Goal: Task Accomplishment & Management: Manage account settings

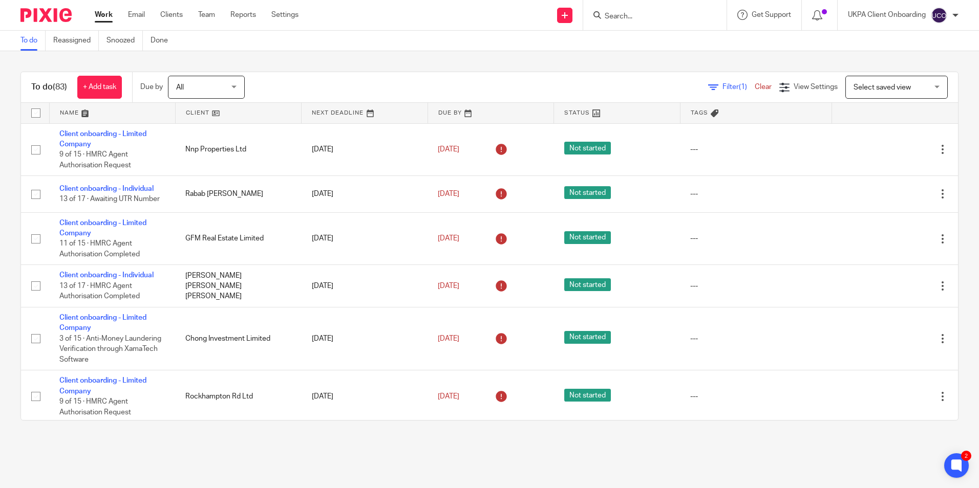
click at [621, 17] on input "Search" at bounding box center [650, 16] width 92 height 9
click at [214, 16] on link "Team" at bounding box center [206, 15] width 17 height 10
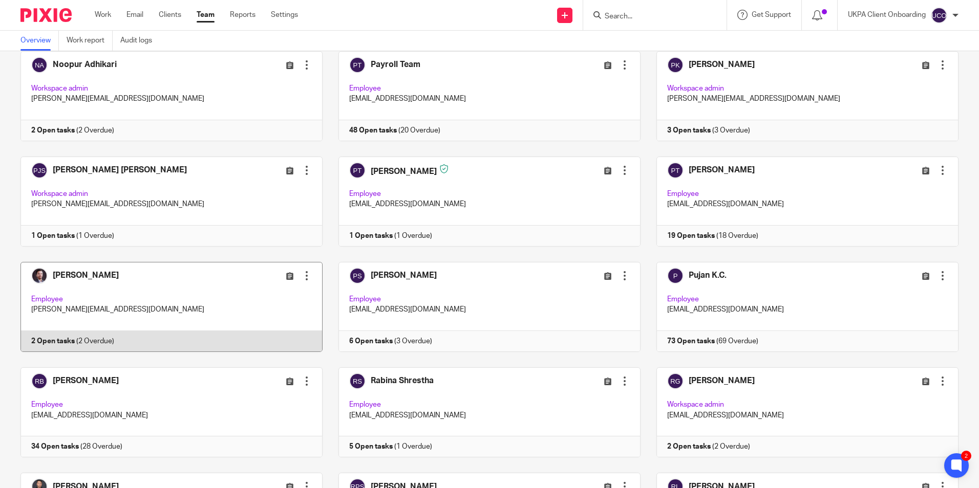
scroll to position [1638, 0]
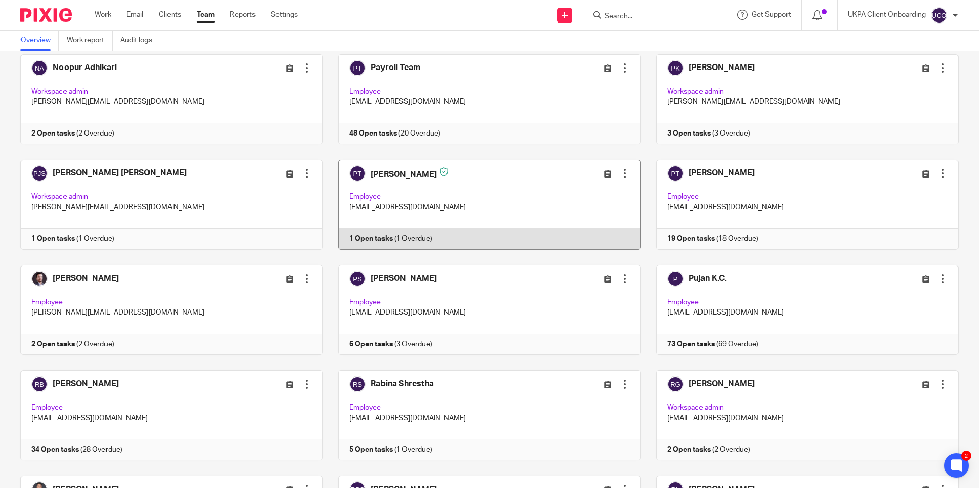
click at [437, 209] on link at bounding box center [481, 205] width 318 height 90
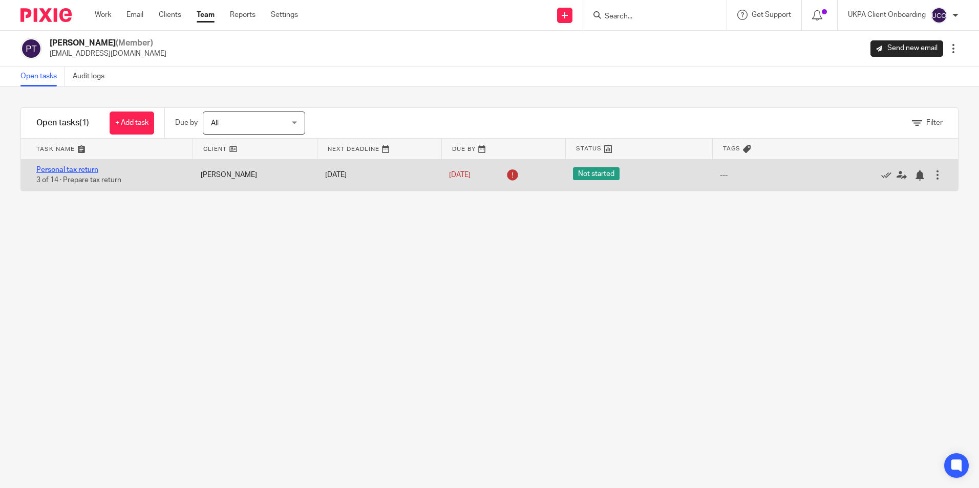
click at [91, 168] on link "Personal tax return" at bounding box center [67, 169] width 62 height 7
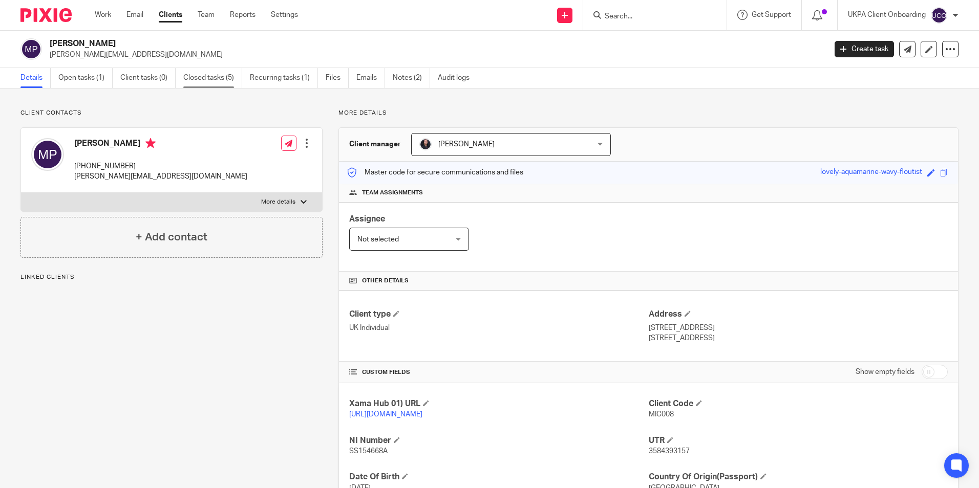
click at [199, 77] on link "Closed tasks (5)" at bounding box center [212, 78] width 59 height 20
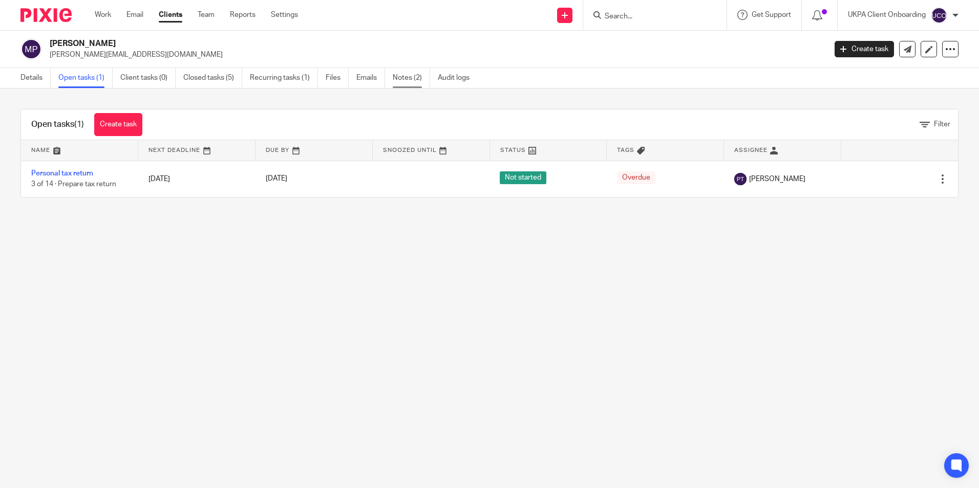
click at [417, 83] on link "Notes (2)" at bounding box center [411, 78] width 37 height 20
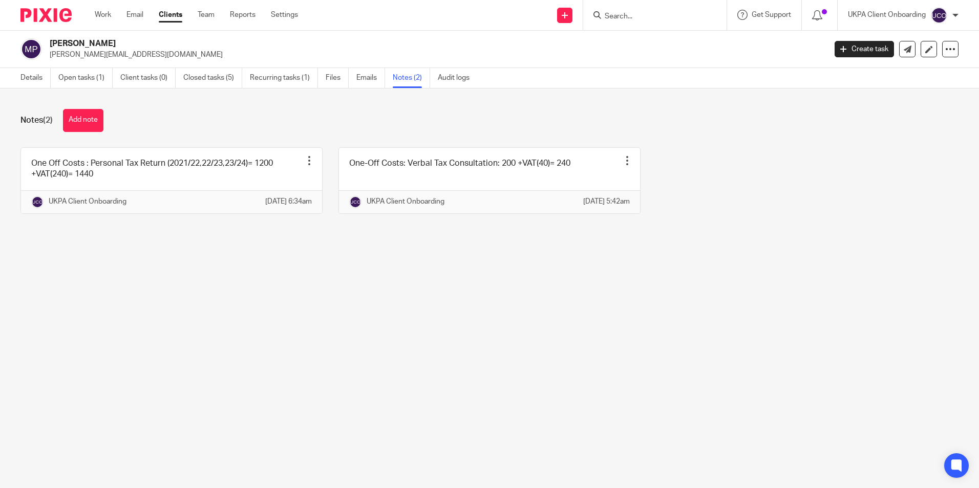
click at [99, 84] on link "Open tasks (1)" at bounding box center [85, 78] width 54 height 20
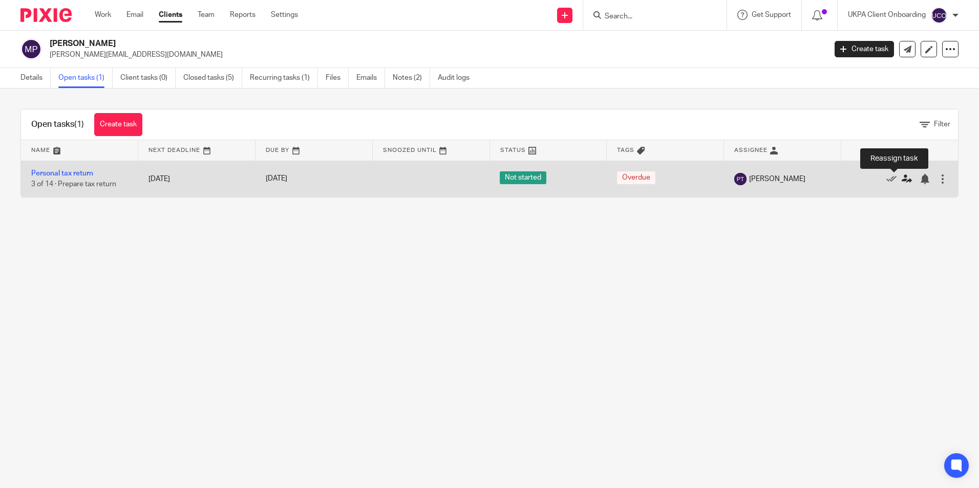
click at [901, 181] on icon at bounding box center [906, 179] width 10 height 10
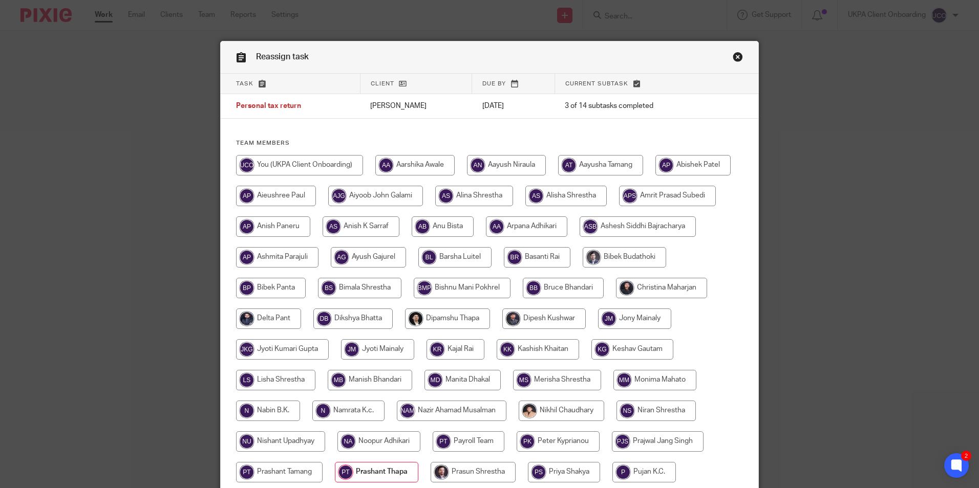
click at [616, 298] on input "radio" at bounding box center [661, 288] width 91 height 20
radio input "true"
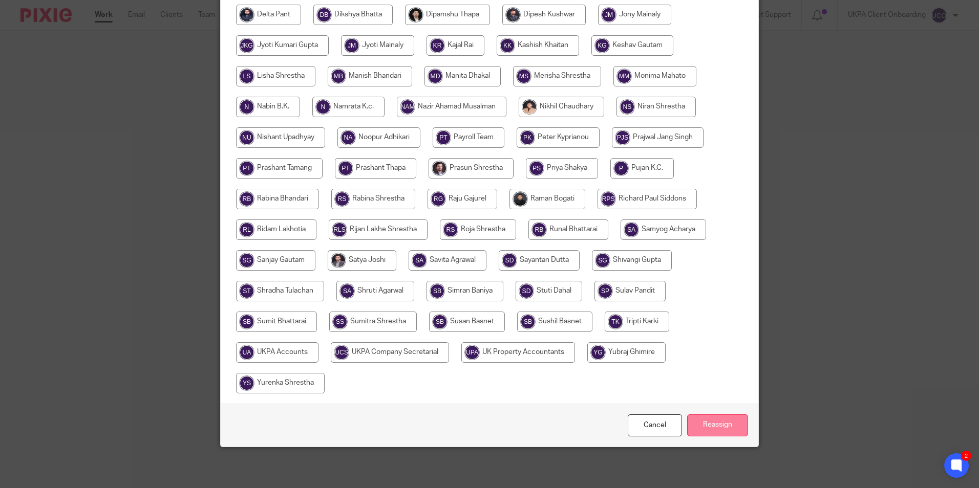
click at [705, 422] on input "Reassign" at bounding box center [717, 426] width 61 height 22
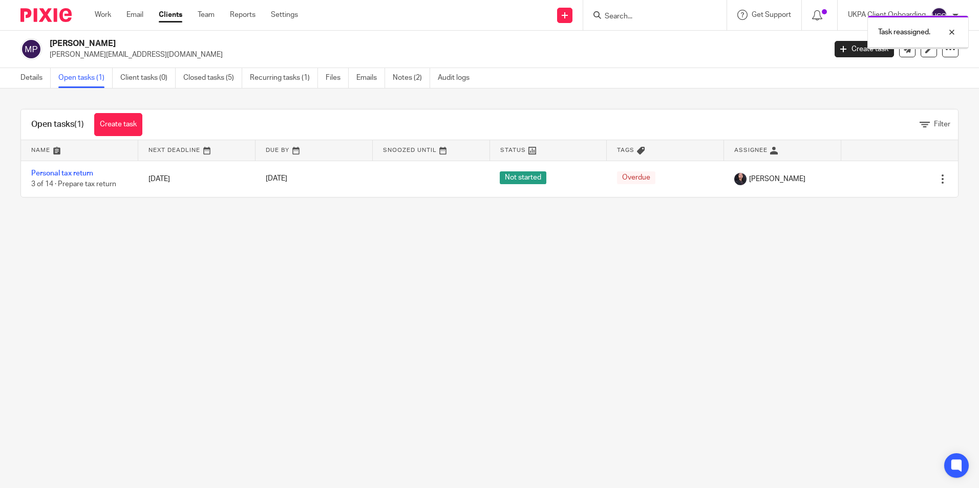
click at [211, 15] on link "Team" at bounding box center [206, 15] width 17 height 10
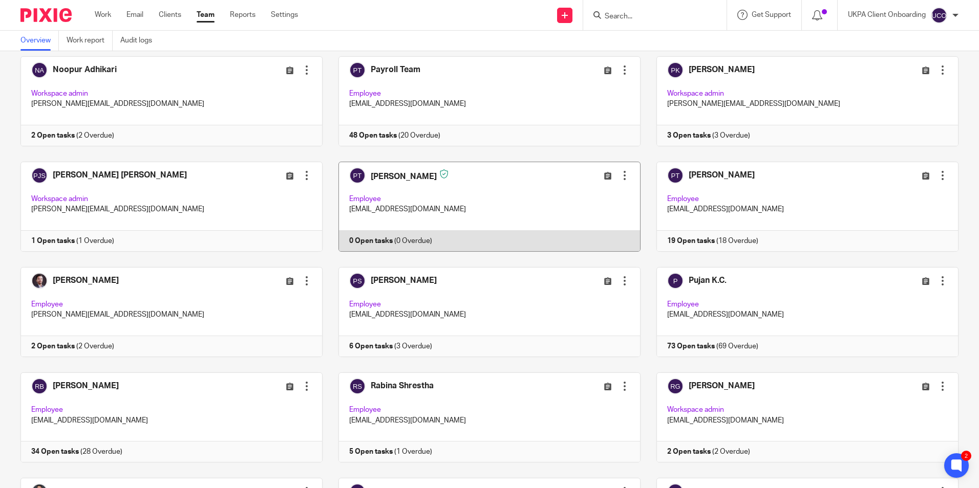
scroll to position [1587, 0]
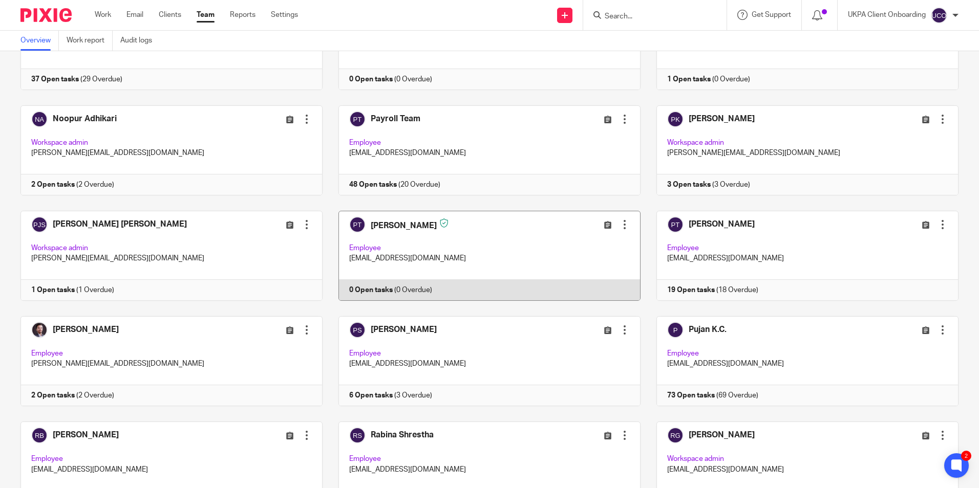
click at [619, 222] on div at bounding box center [624, 225] width 10 height 10
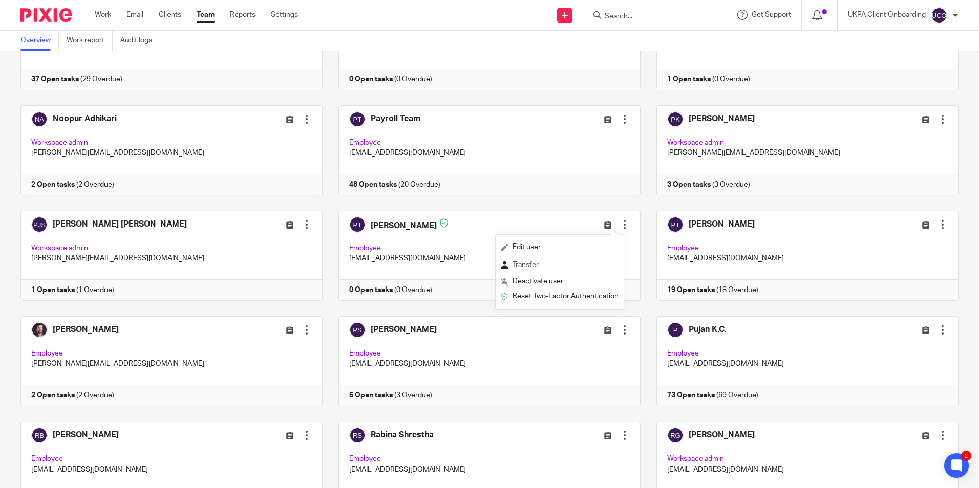
click at [538, 263] on span "Transfer" at bounding box center [525, 265] width 26 height 7
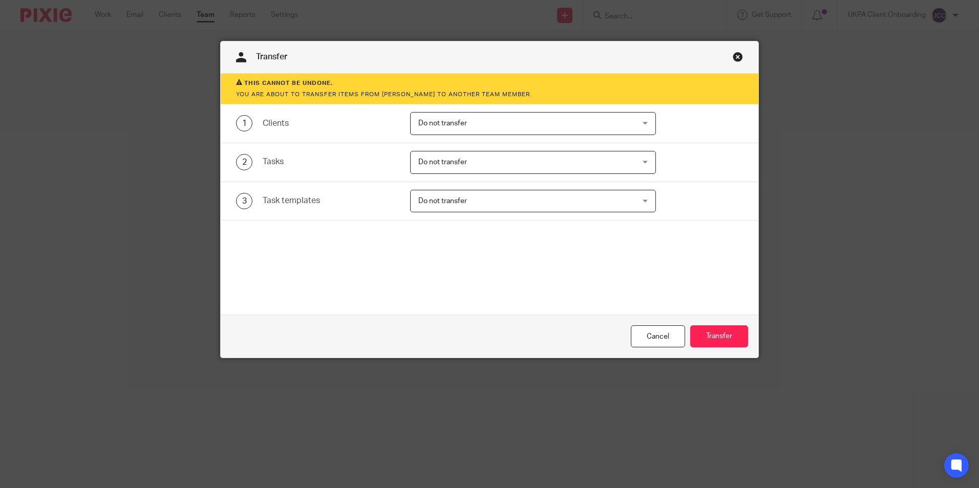
click at [451, 123] on span "Do not transfer" at bounding box center [442, 123] width 49 height 7
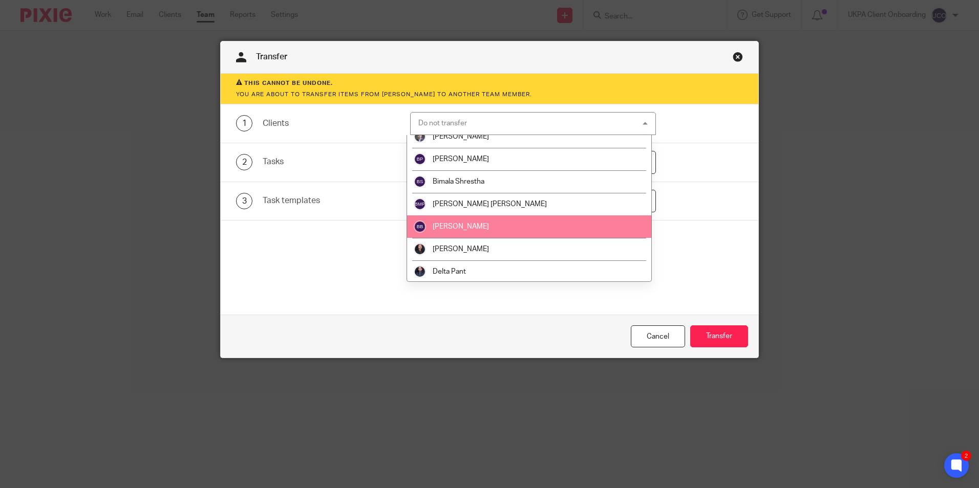
scroll to position [461, 0]
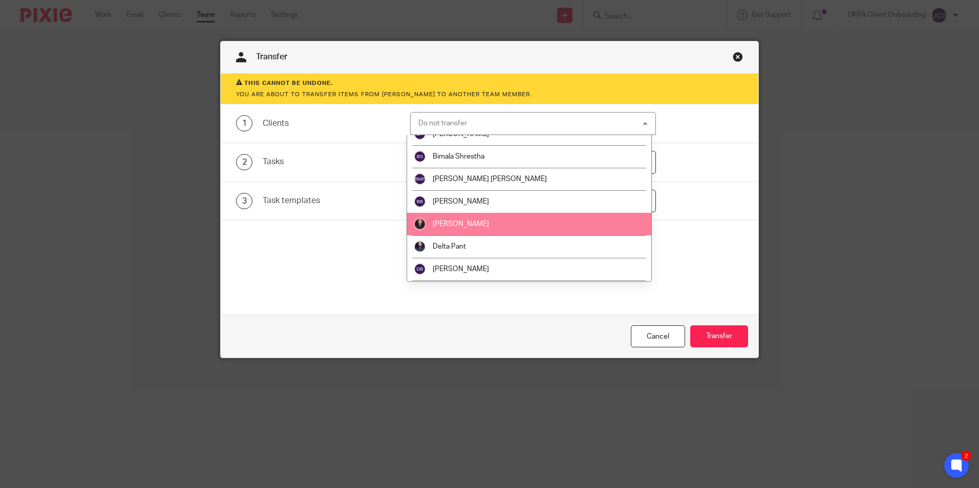
click at [458, 225] on span "[PERSON_NAME]" at bounding box center [461, 224] width 56 height 7
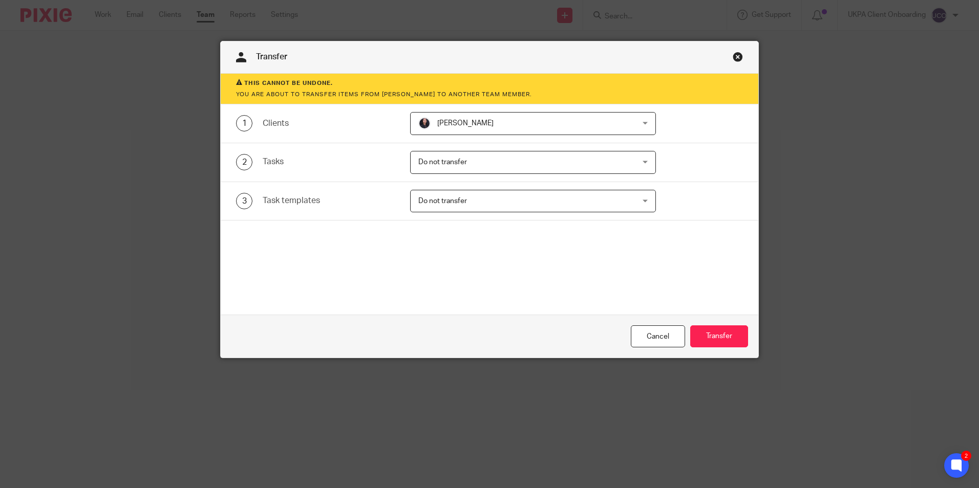
click at [445, 165] on span "Do not transfer" at bounding box center [442, 162] width 49 height 7
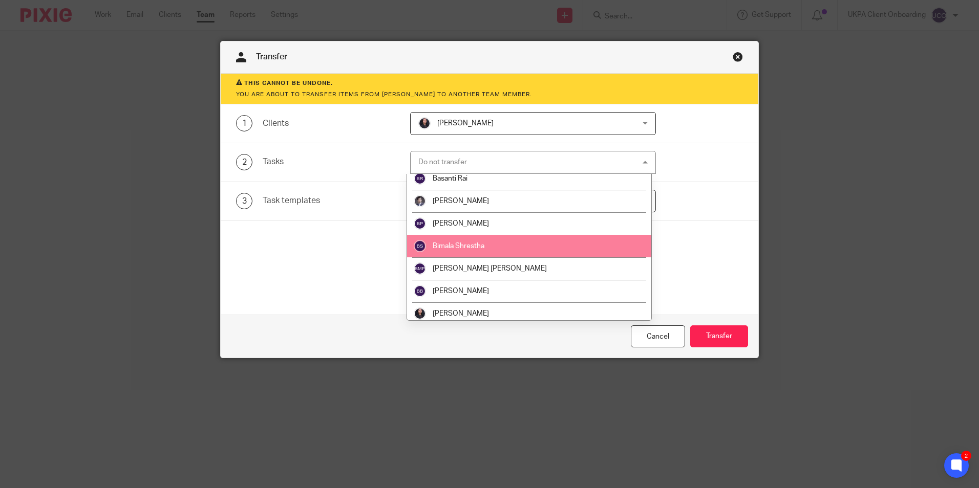
scroll to position [410, 0]
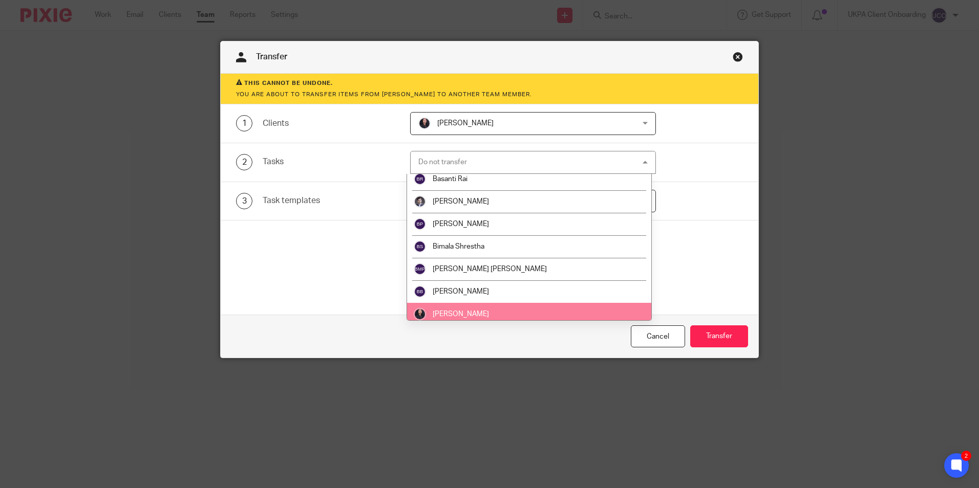
click at [469, 307] on li "Christina Maharjan" at bounding box center [529, 314] width 244 height 23
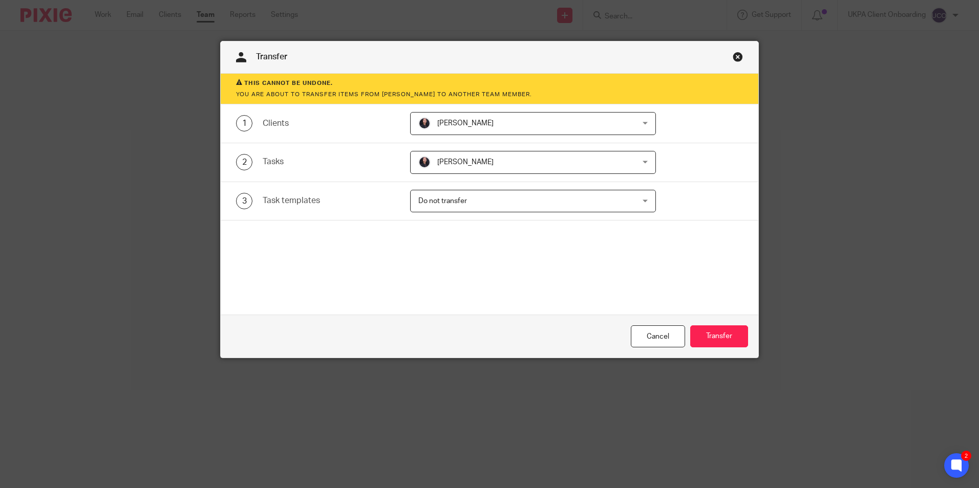
click at [462, 210] on span "Do not transfer" at bounding box center [512, 200] width 189 height 21
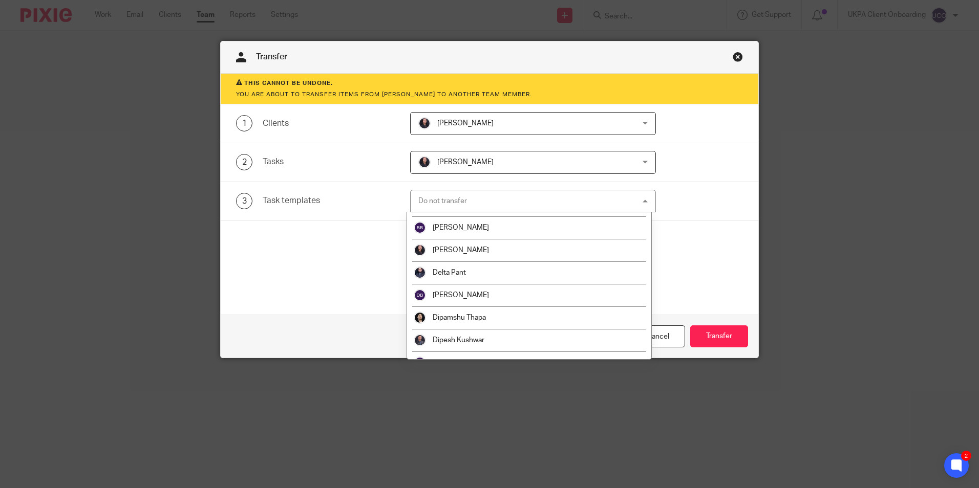
scroll to position [512, 0]
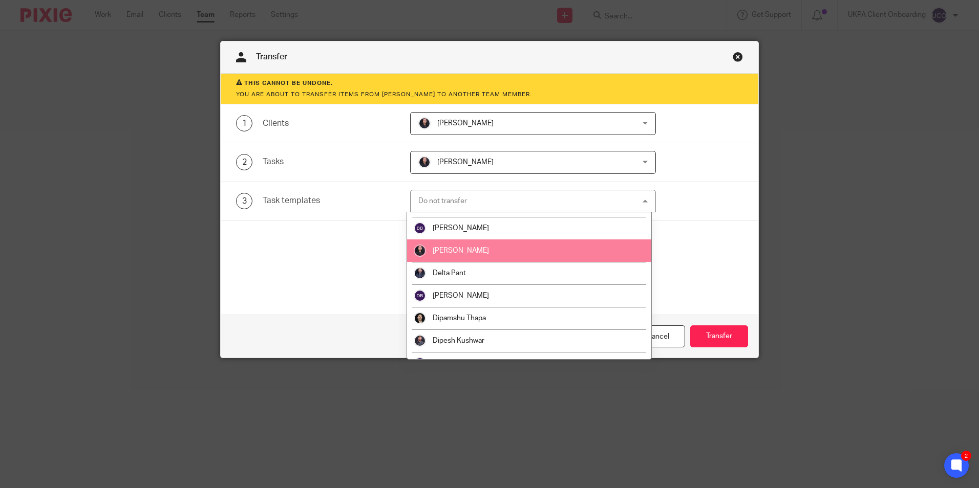
click at [471, 253] on span "Christina Maharjan" at bounding box center [461, 250] width 56 height 7
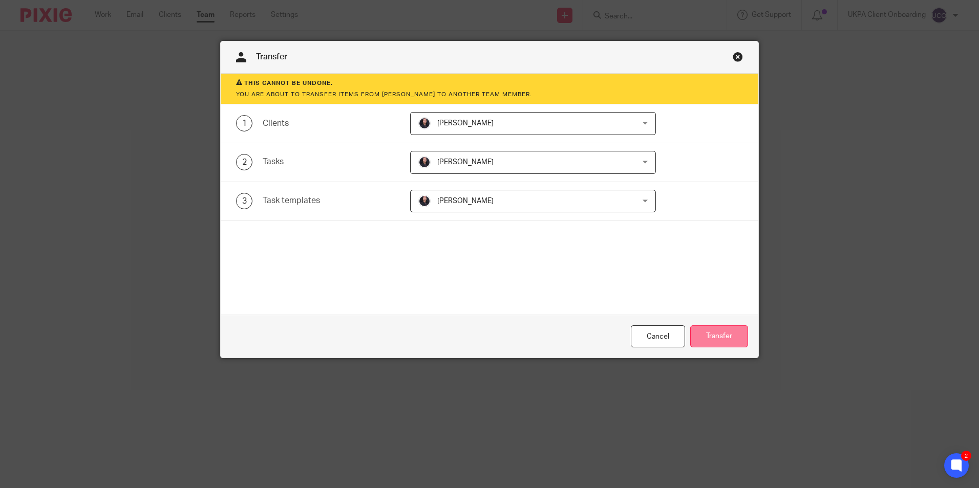
click at [720, 329] on button "Transfer" at bounding box center [719, 337] width 58 height 22
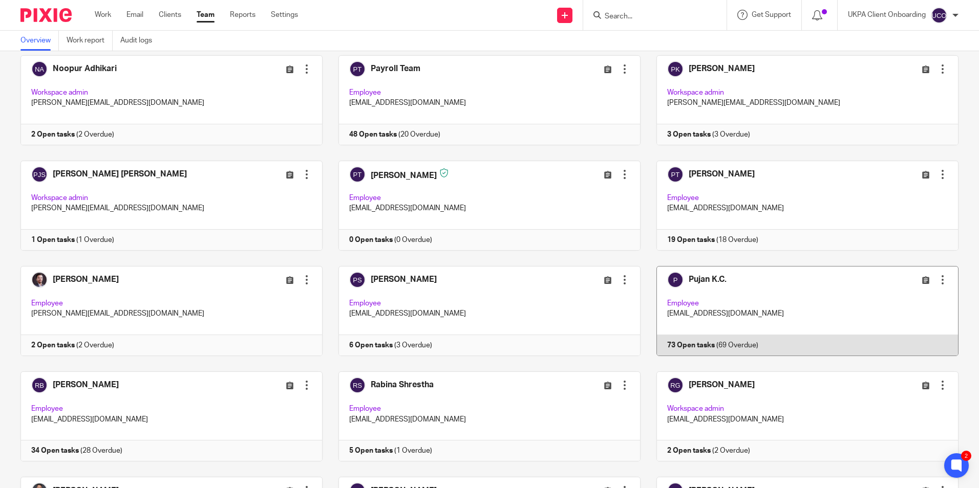
scroll to position [1626, 0]
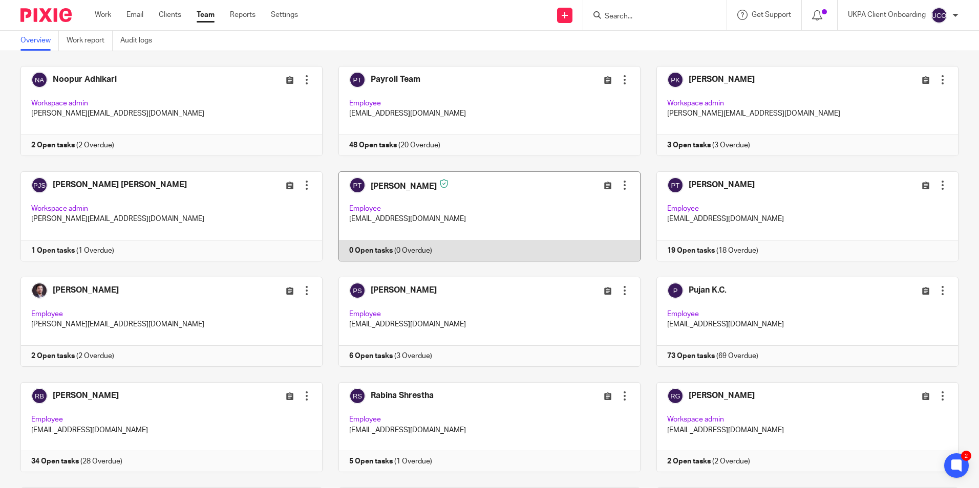
click at [619, 186] on div at bounding box center [624, 185] width 10 height 10
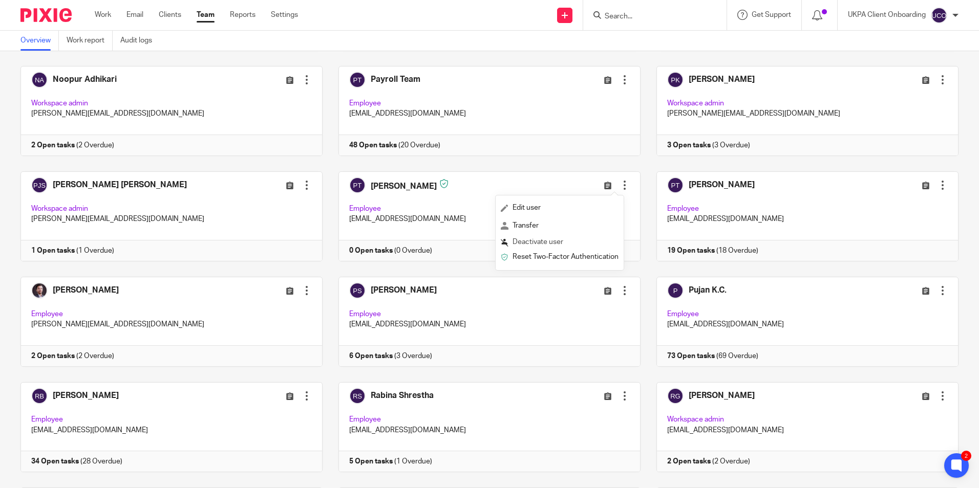
click at [556, 244] on span "Deactivate user" at bounding box center [537, 242] width 51 height 7
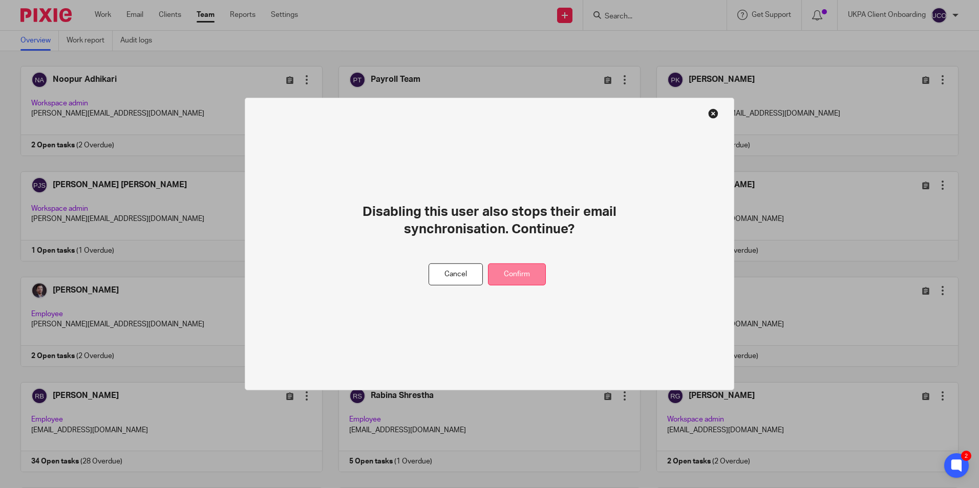
click at [519, 273] on button "Confirm" at bounding box center [517, 275] width 58 height 22
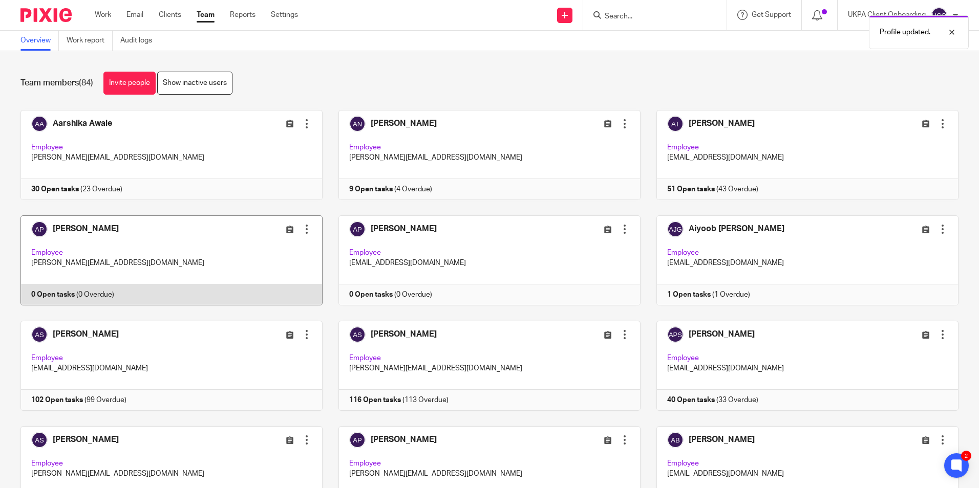
scroll to position [51, 0]
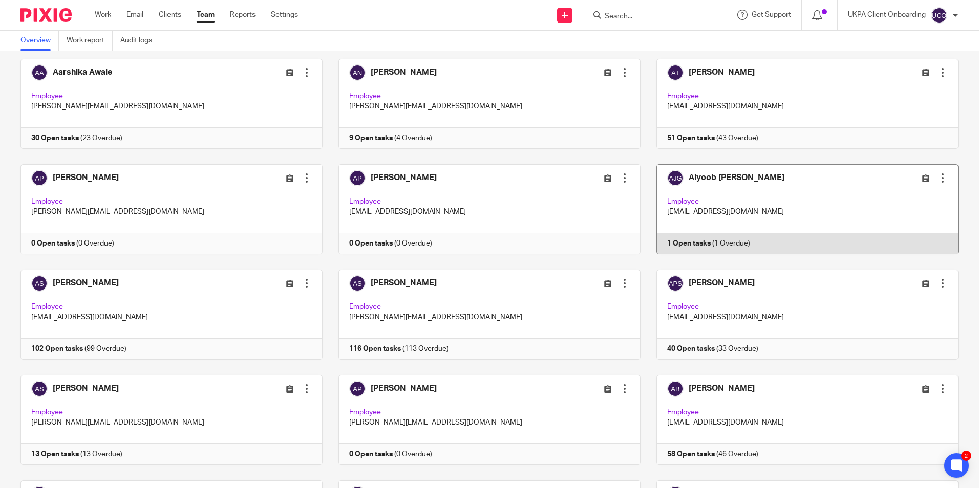
click at [788, 221] on link at bounding box center [799, 209] width 318 height 90
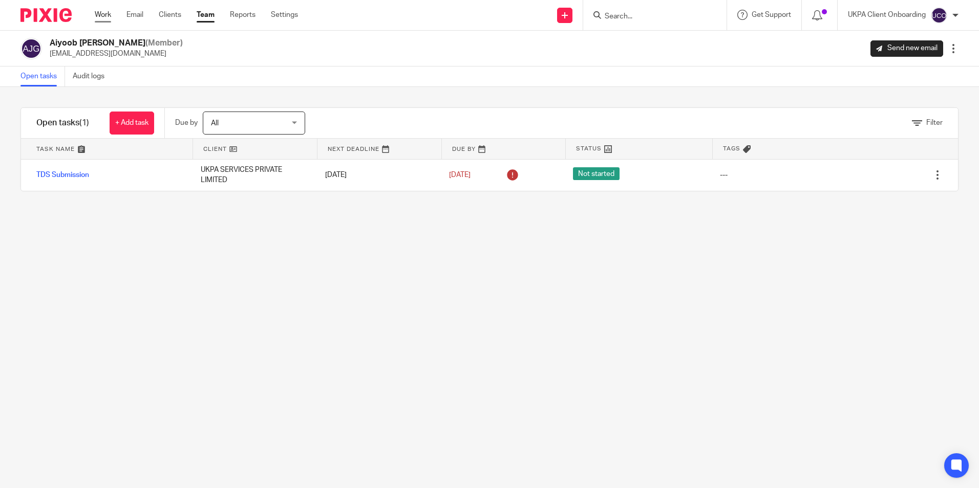
click at [100, 15] on link "Work" at bounding box center [103, 15] width 16 height 10
